Goal: Find specific page/section: Find specific page/section

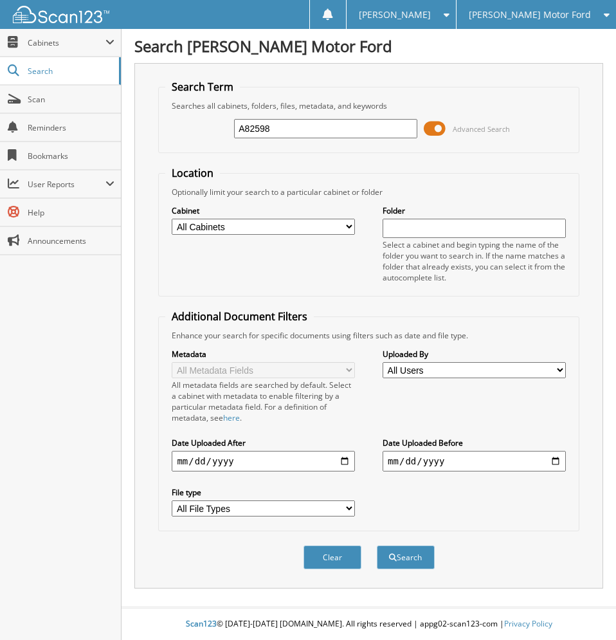
type input "A82598"
click at [377, 545] on button "Search" at bounding box center [406, 557] width 58 height 24
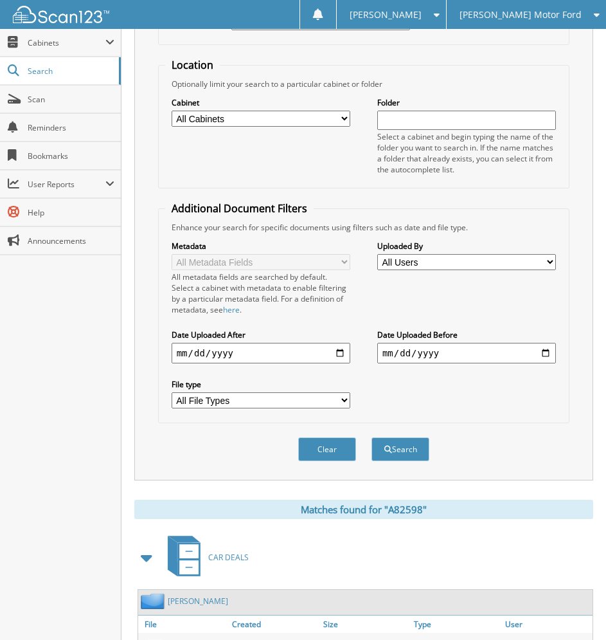
scroll to position [514, 0]
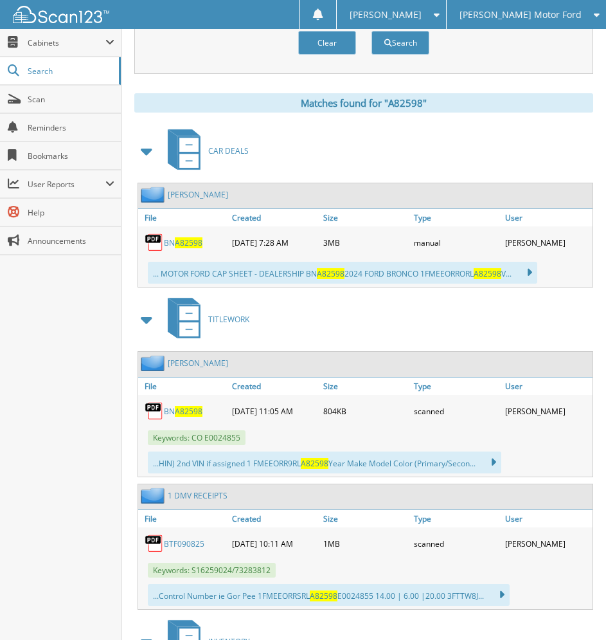
click at [177, 413] on span "A82598" at bounding box center [189, 411] width 28 height 11
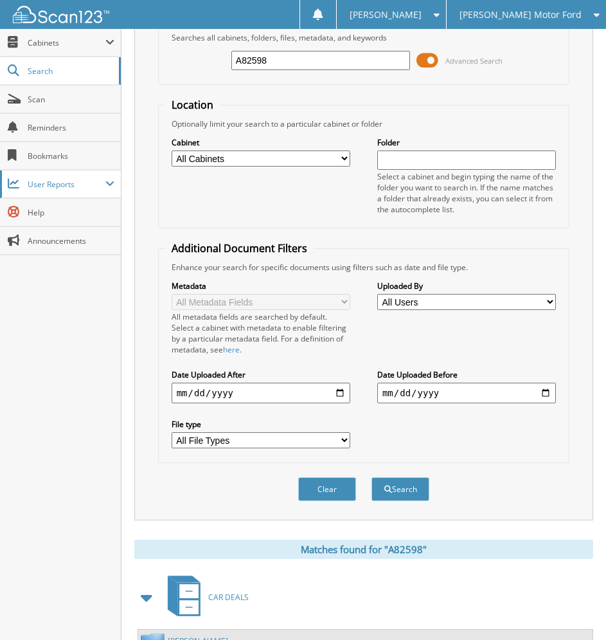
scroll to position [0, 0]
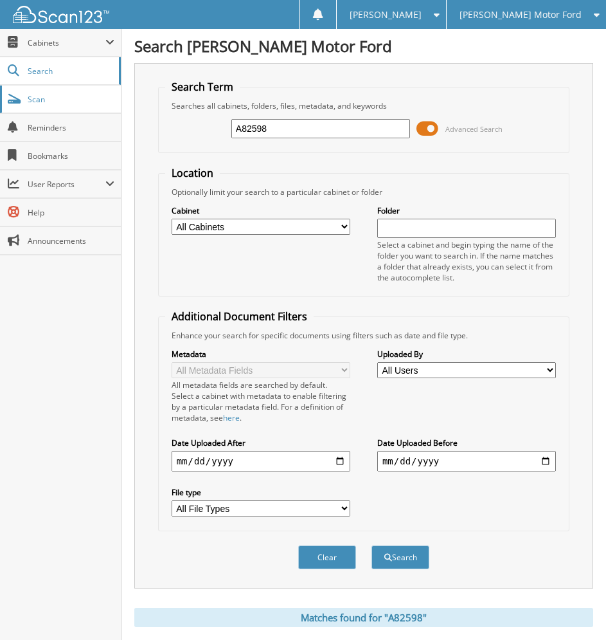
click at [48, 98] on span "Scan" at bounding box center [71, 99] width 87 height 11
